Goal: Transaction & Acquisition: Obtain resource

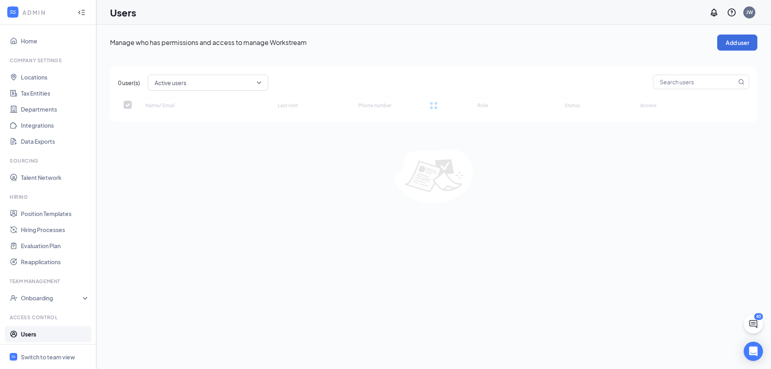
checkbox input "false"
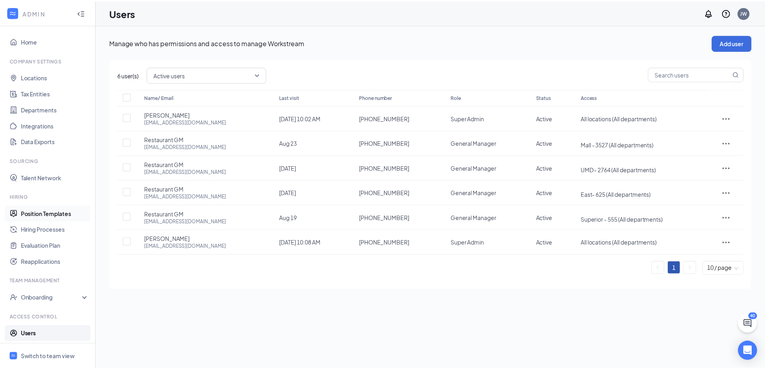
scroll to position [17, 0]
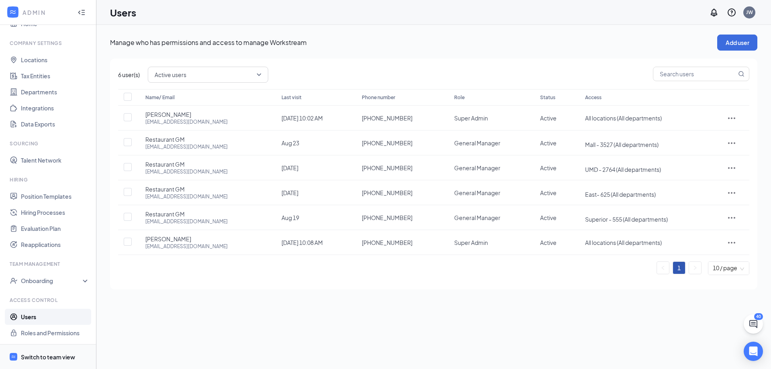
click at [20, 353] on li "Switch to team view" at bounding box center [48, 357] width 96 height 24
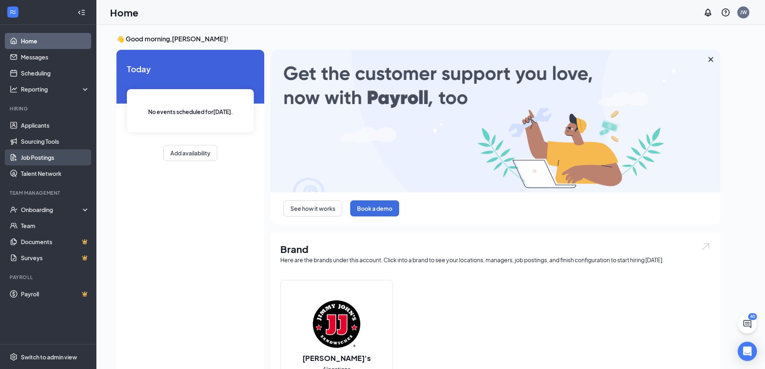
click at [53, 156] on link "Job Postings" at bounding box center [55, 157] width 69 height 16
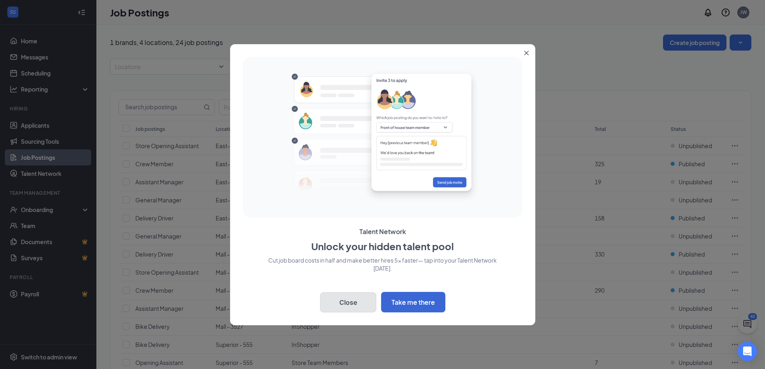
click at [362, 301] on button "Close" at bounding box center [348, 302] width 56 height 20
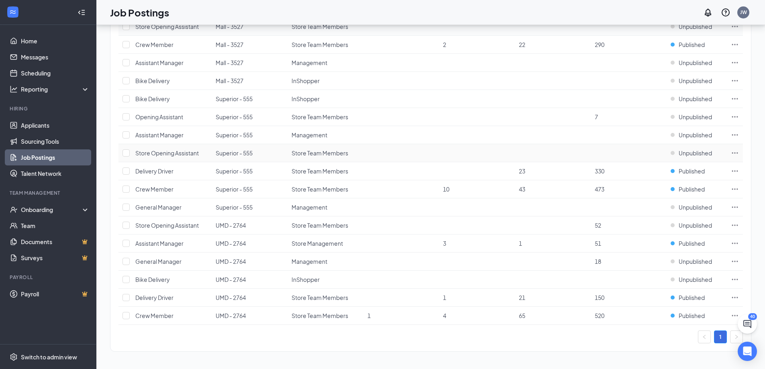
scroll to position [246, 0]
click at [170, 316] on span "Crew Member" at bounding box center [154, 315] width 38 height 7
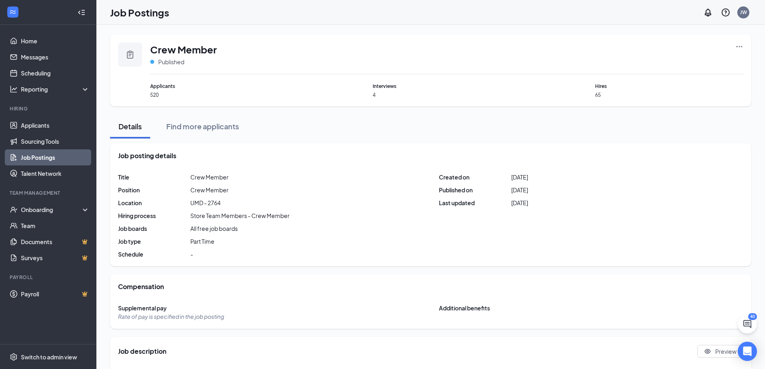
click at [735, 46] on div "Crew Member Published" at bounding box center [446, 59] width 593 height 32
click at [740, 47] on icon "Ellipses" at bounding box center [739, 47] width 8 height 8
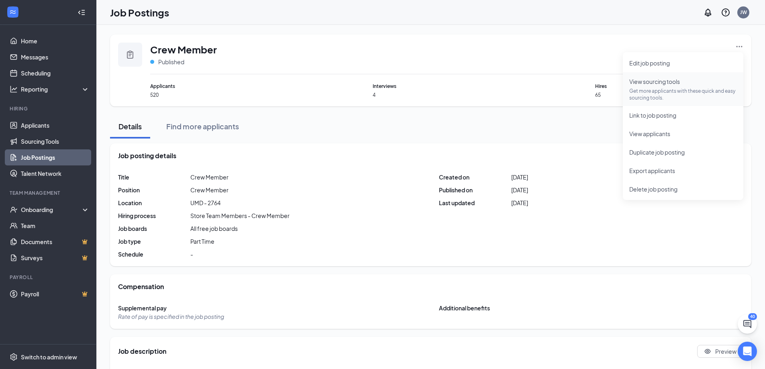
click at [658, 90] on p "Get more applicants with these quick and easy sourcing tools." at bounding box center [683, 95] width 108 height 14
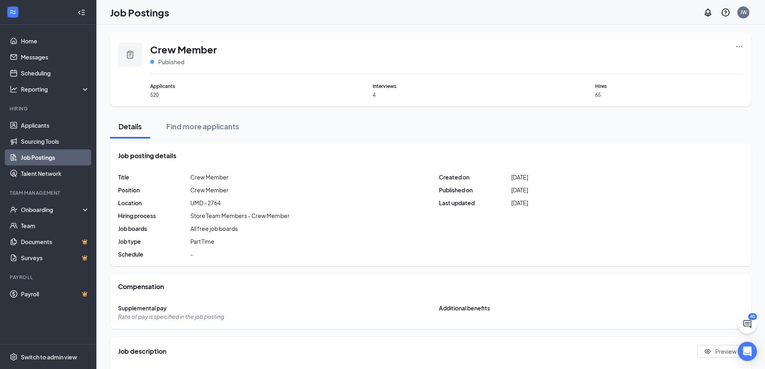
click at [743, 45] on icon "Ellipses" at bounding box center [739, 47] width 8 height 8
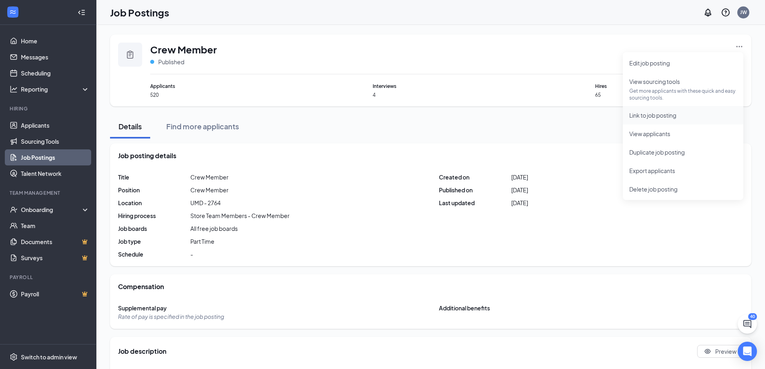
click at [675, 117] on span "Link to job posting" at bounding box center [652, 115] width 47 height 7
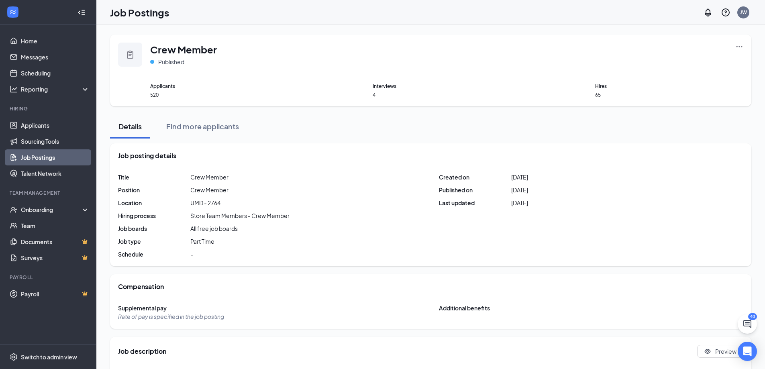
click at [737, 47] on icon "Ellipses" at bounding box center [740, 46] width 6 height 1
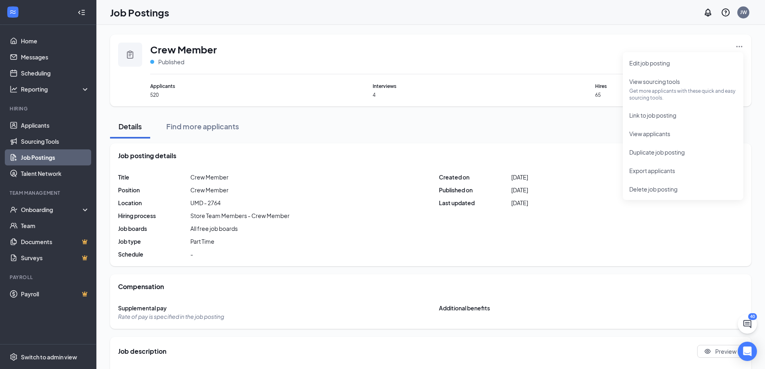
click at [635, 219] on div "Title Crew Member Position Crew Member Location UMD - 2764 Hiring process Store…" at bounding box center [430, 215] width 625 height 85
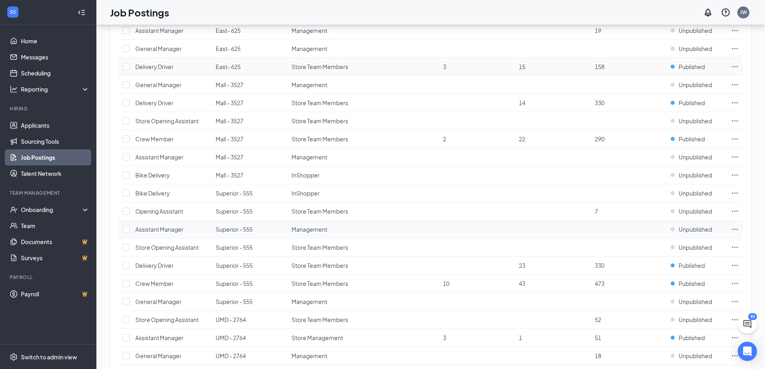
scroll to position [166, 0]
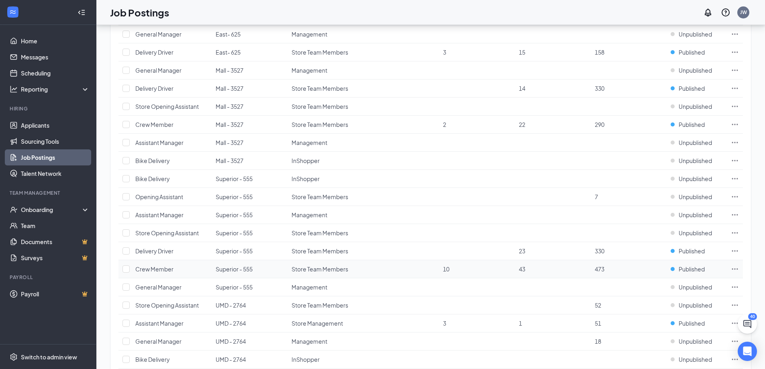
click at [737, 267] on icon "Ellipses" at bounding box center [735, 269] width 8 height 8
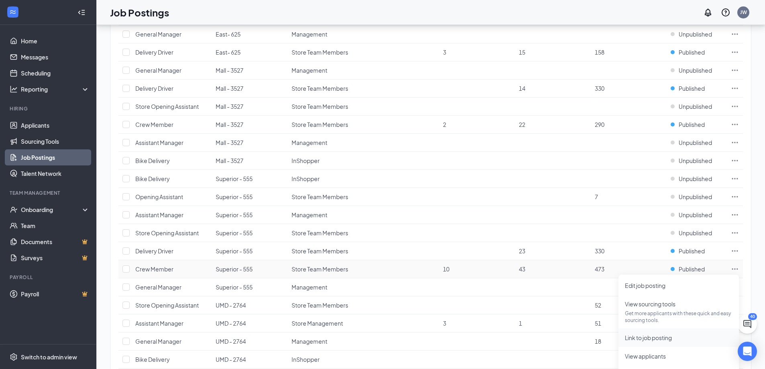
click at [658, 338] on span "Link to job posting" at bounding box center [648, 337] width 47 height 7
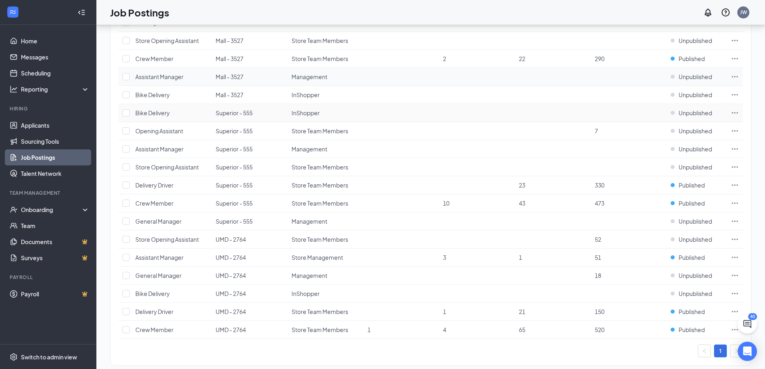
scroll to position [246, 0]
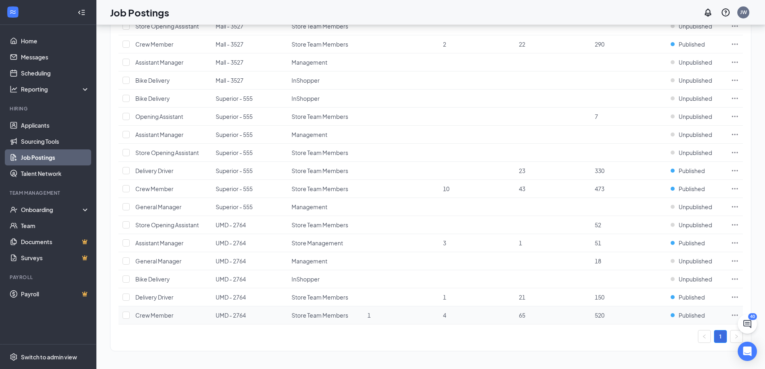
click at [167, 314] on span "Crew Member" at bounding box center [154, 315] width 38 height 7
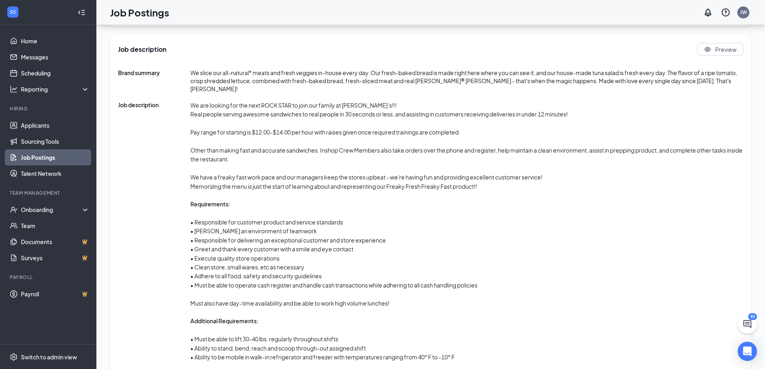
scroll to position [304, 0]
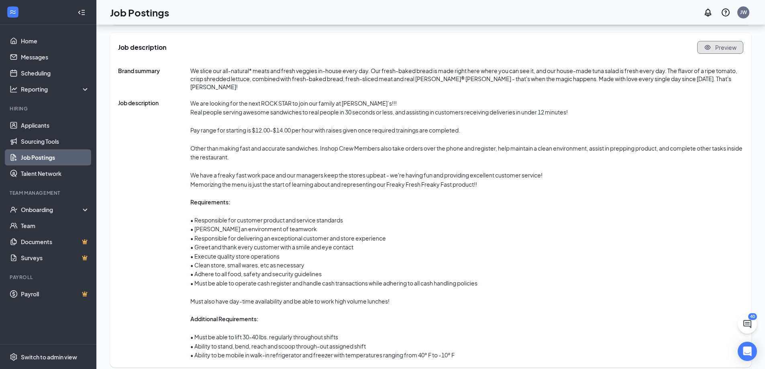
click at [724, 46] on span "Preview" at bounding box center [725, 47] width 21 height 8
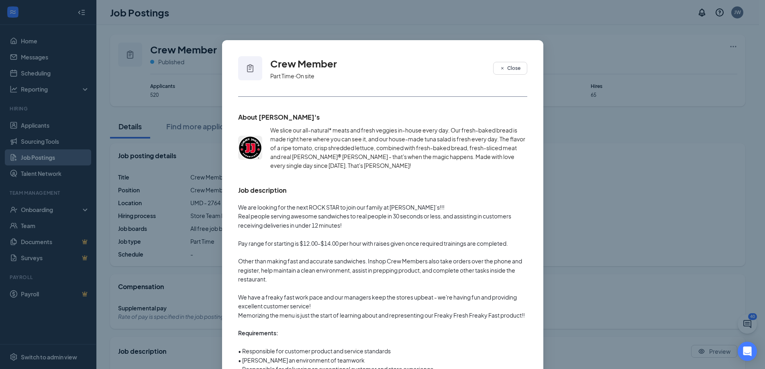
click at [645, 177] on div "Crew Member Part Time ‧ On site Close About [PERSON_NAME]'s We slice our all-na…" at bounding box center [382, 184] width 765 height 369
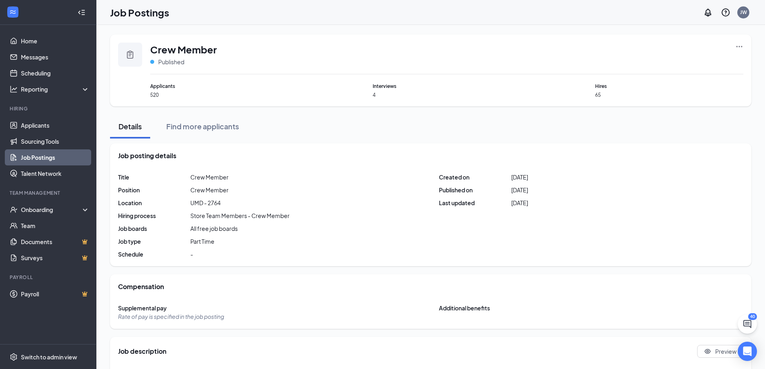
click at [740, 47] on icon "Ellipses" at bounding box center [739, 47] width 8 height 8
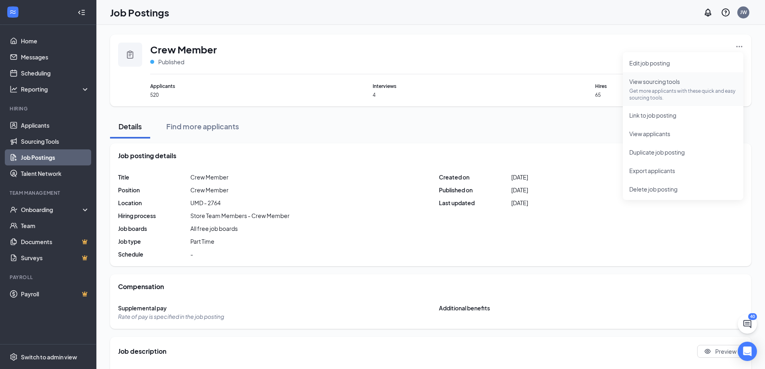
click at [646, 95] on p "Get more applicants with these quick and easy sourcing tools." at bounding box center [683, 95] width 108 height 14
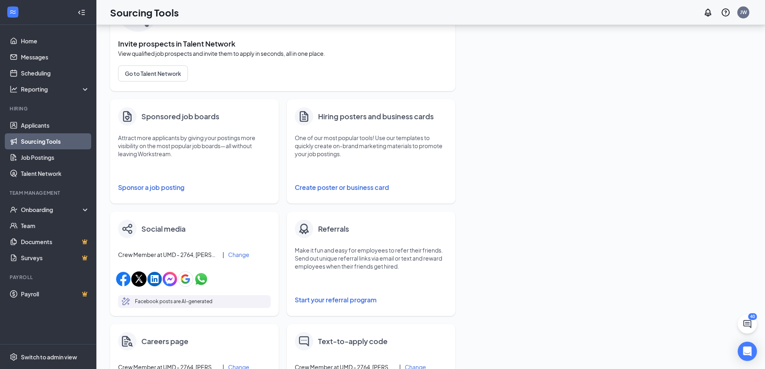
scroll to position [57, 0]
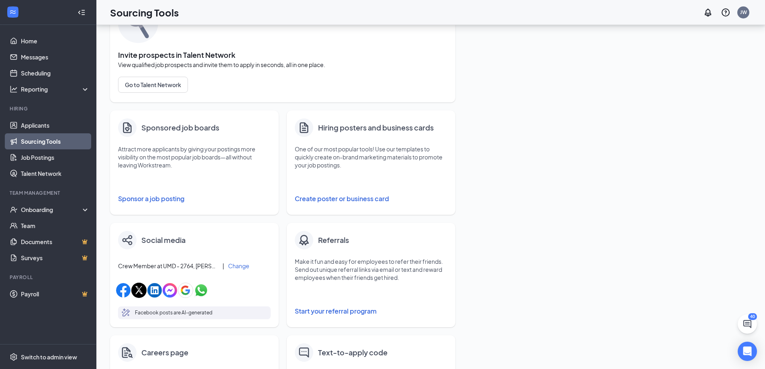
click at [312, 202] on button "Create poster or business card" at bounding box center [371, 199] width 153 height 16
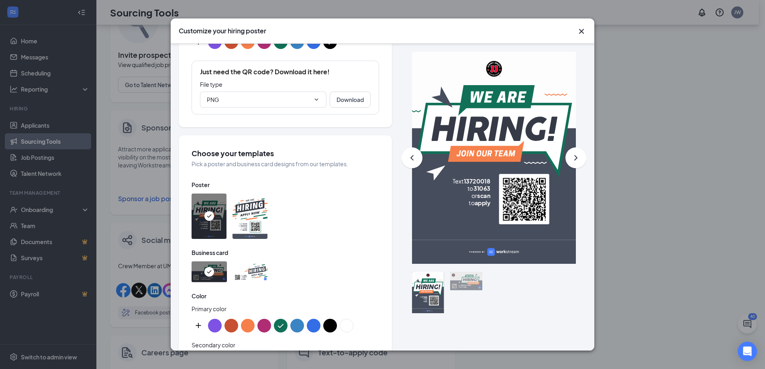
scroll to position [201, 0]
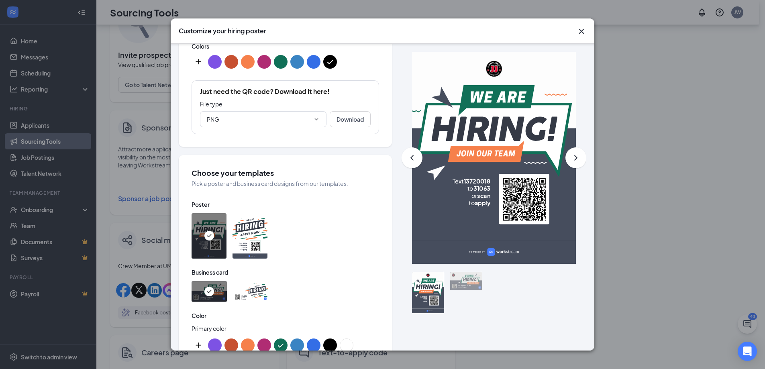
click at [501, 196] on rect at bounding box center [524, 199] width 50 height 50
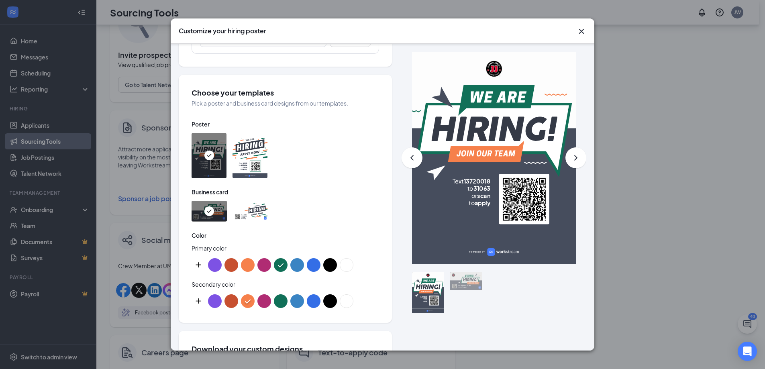
scroll to position [161, 0]
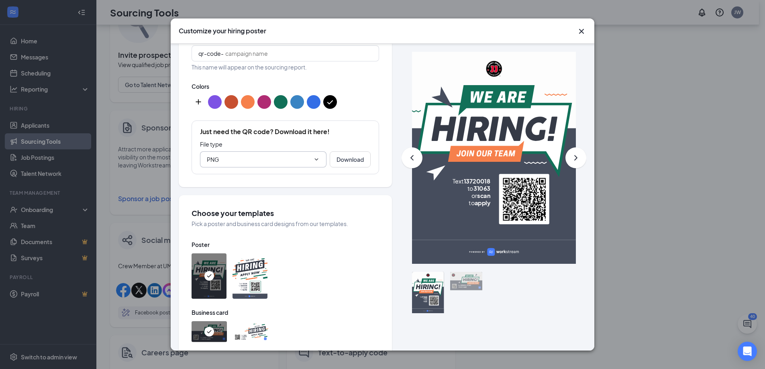
click at [271, 153] on span "PNG" at bounding box center [263, 159] width 127 height 16
click at [349, 161] on button "Download" at bounding box center [350, 159] width 41 height 16
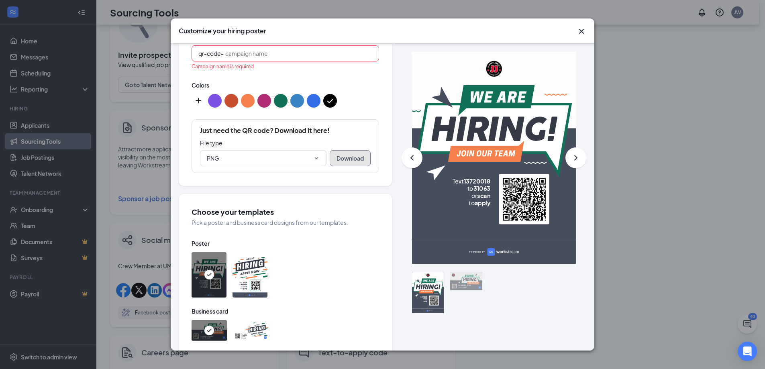
scroll to position [150, 0]
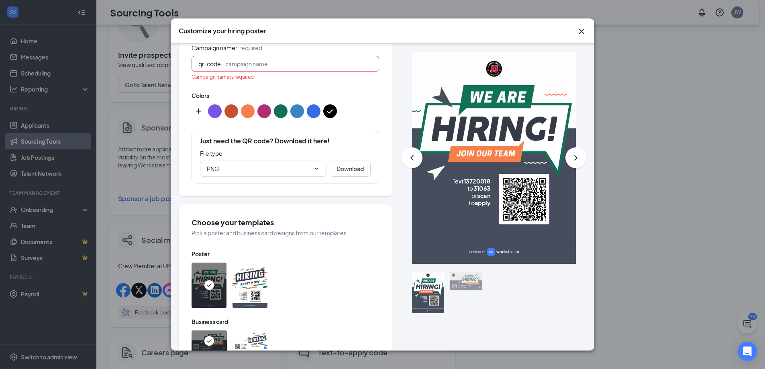
click at [265, 64] on input "Campaign name ⠂ required" at bounding box center [298, 63] width 147 height 9
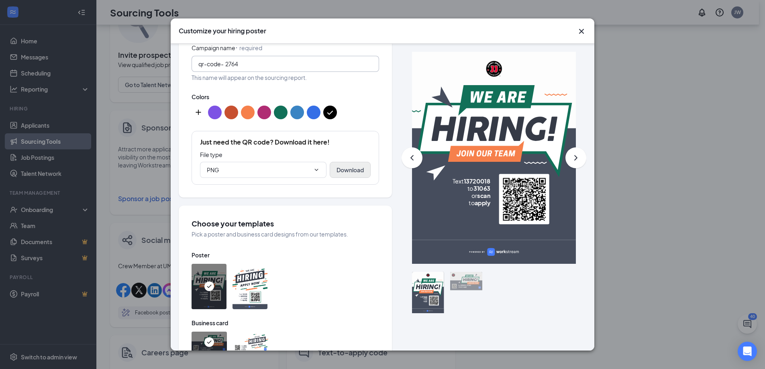
type input "2764"
click at [337, 173] on button "Download" at bounding box center [350, 170] width 41 height 16
